Goal: Information Seeking & Learning: Learn about a topic

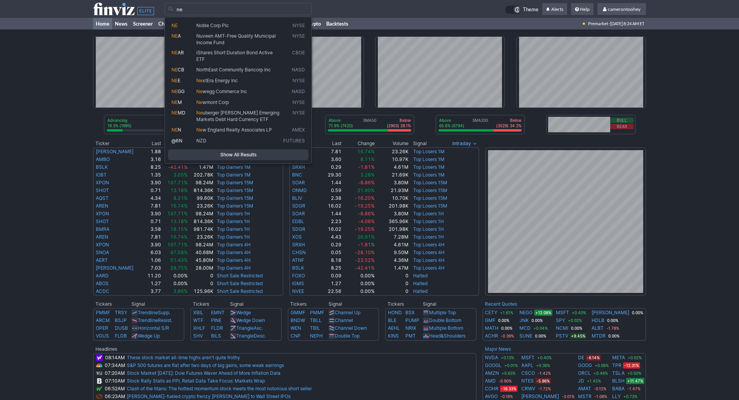
type input "n"
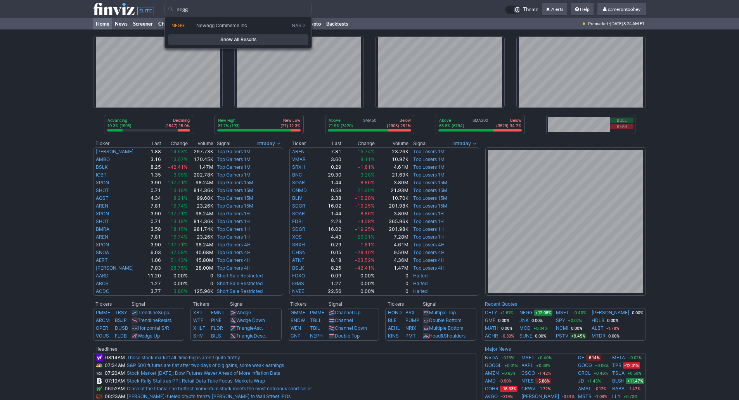
type input "negg"
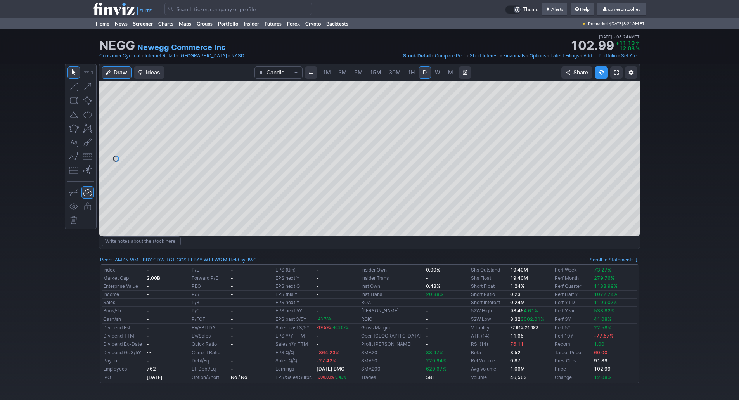
click at [357, 69] on span "5M" at bounding box center [358, 73] width 9 height 8
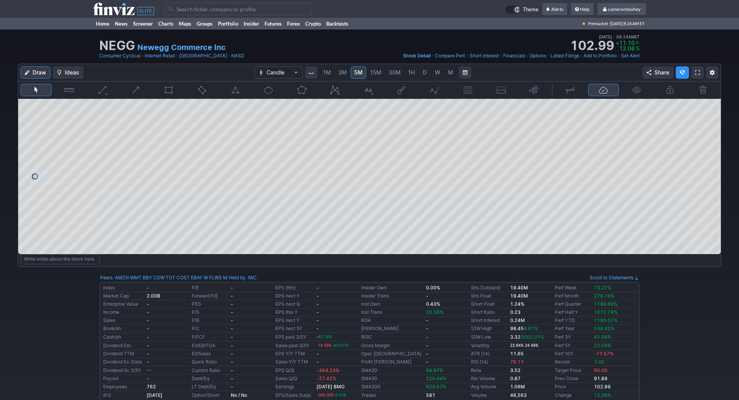
drag, startPoint x: 708, startPoint y: 133, endPoint x: 704, endPoint y: 182, distance: 49.4
click at [704, 182] on div at bounding box center [712, 175] width 16 height 136
click at [444, 72] on link "M" at bounding box center [450, 72] width 12 height 12
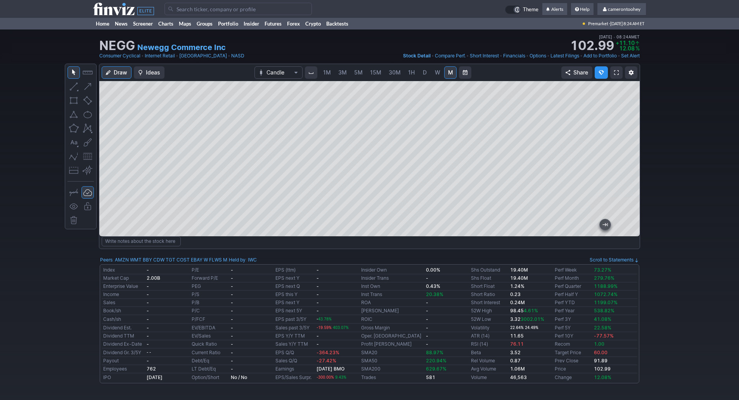
drag, startPoint x: 628, startPoint y: 173, endPoint x: 626, endPoint y: 197, distance: 23.7
click at [627, 197] on div at bounding box center [631, 157] width 16 height 136
click at [621, 133] on div at bounding box center [369, 158] width 540 height 155
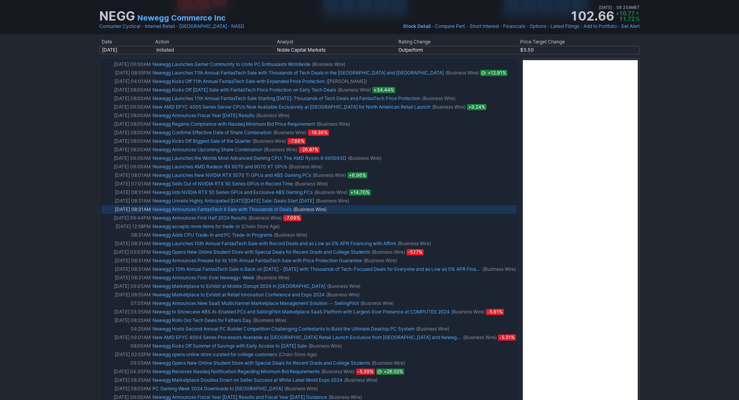
scroll to position [465, 0]
